Goal: Task Accomplishment & Management: Use online tool/utility

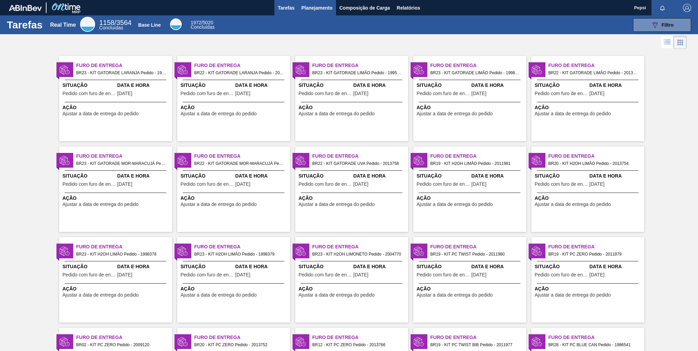
click at [329, 4] on span "Planejamento" at bounding box center [316, 8] width 31 height 8
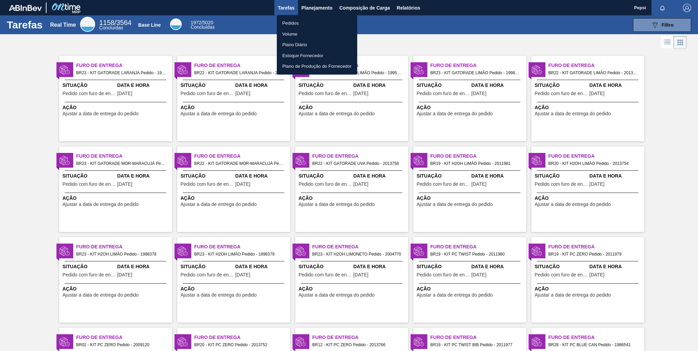
click at [298, 24] on li "Pedidos" at bounding box center [317, 23] width 80 height 11
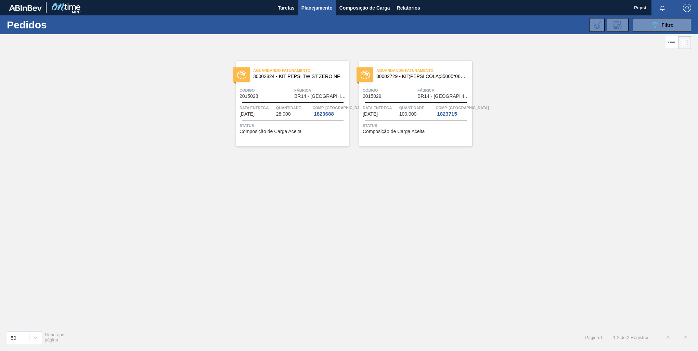
click at [399, 238] on div "Aguardando Faturamento 30002824 - KIT PEPSI TWIST ZERO NF Código 2015028 Fábric…" at bounding box center [349, 188] width 698 height 274
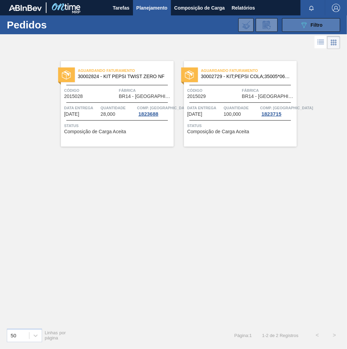
click at [320, 18] on button "089F7B8B-B2A5-4AFE-B5C0-19BA573D28AC Filtro" at bounding box center [311, 25] width 58 height 14
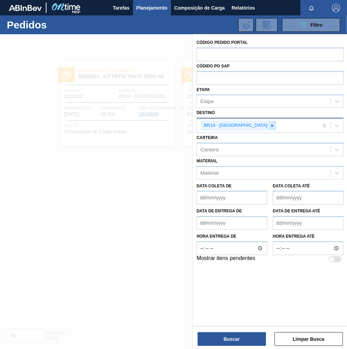
click at [271, 125] on icon at bounding box center [272, 125] width 2 height 2
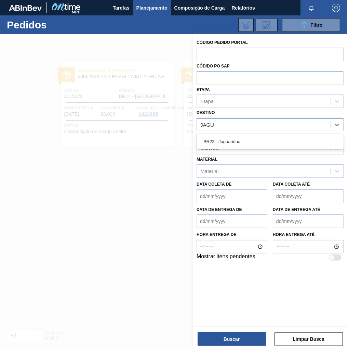
type input "JAGUA"
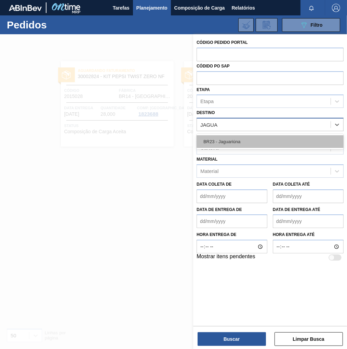
click at [245, 139] on div "BR23 - Jaguariúna" at bounding box center [270, 141] width 147 height 13
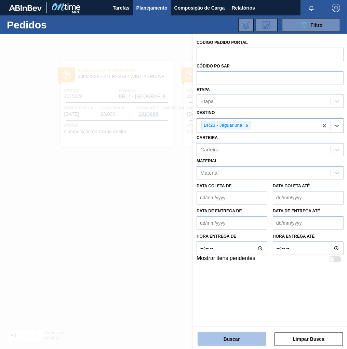
click at [247, 340] on button "Buscar" at bounding box center [232, 339] width 68 height 14
